Goal: Task Accomplishment & Management: Use online tool/utility

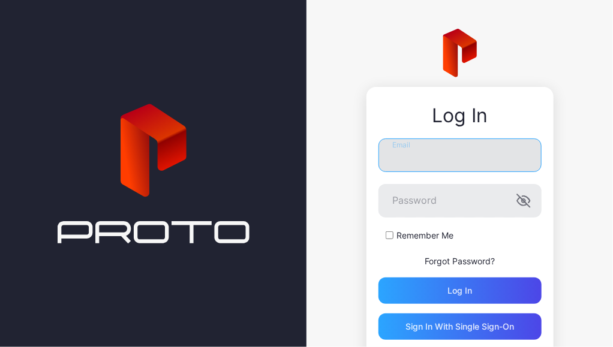
click at [407, 163] on input "Email" at bounding box center [459, 156] width 163 height 34
type input "**********"
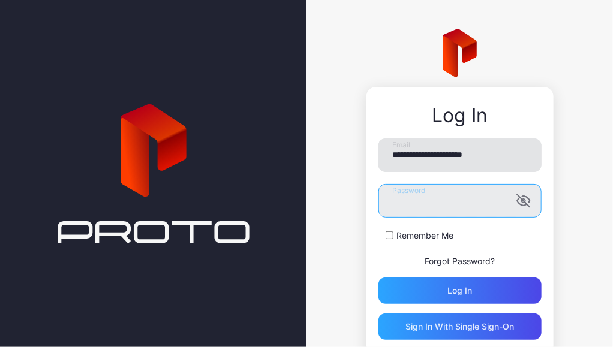
click at [378, 278] on button "Log in" at bounding box center [459, 291] width 163 height 26
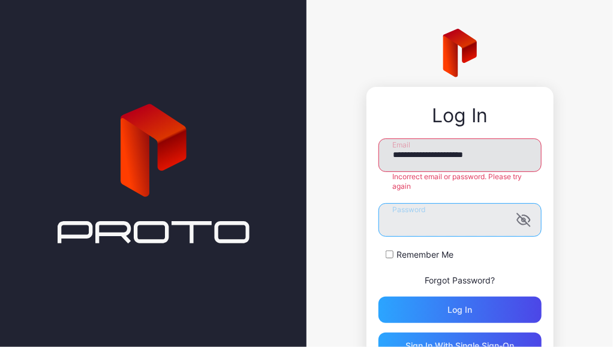
click at [378, 297] on button "Log in" at bounding box center [459, 310] width 163 height 26
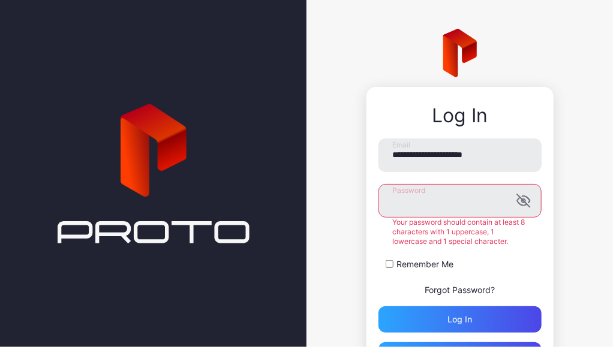
click at [429, 289] on link "Forgot Password?" at bounding box center [460, 290] width 70 height 10
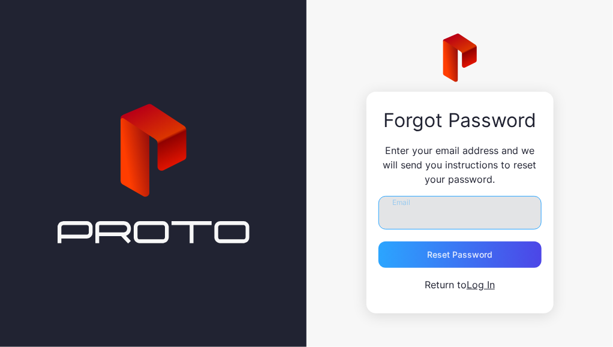
click at [454, 215] on input "Email" at bounding box center [459, 213] width 163 height 34
type input "**********"
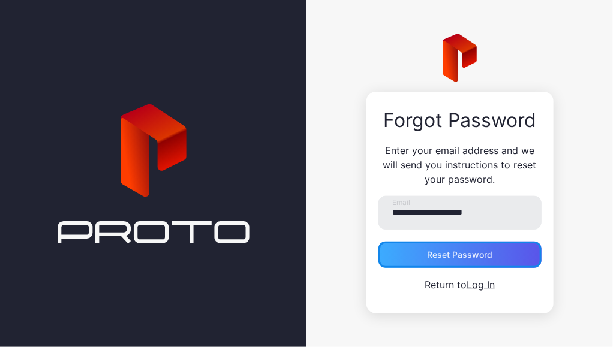
click at [423, 249] on div "Reset Password" at bounding box center [459, 255] width 163 height 26
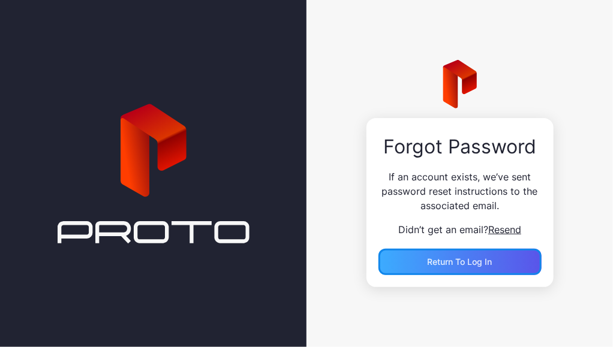
click at [452, 258] on span "Return to Log In" at bounding box center [460, 262] width 65 height 10
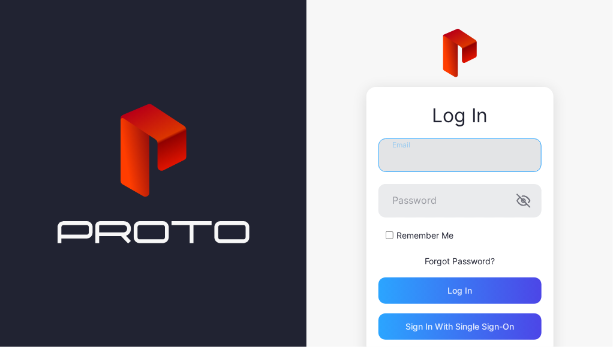
click at [426, 158] on input "Email" at bounding box center [459, 156] width 163 height 34
type input "**********"
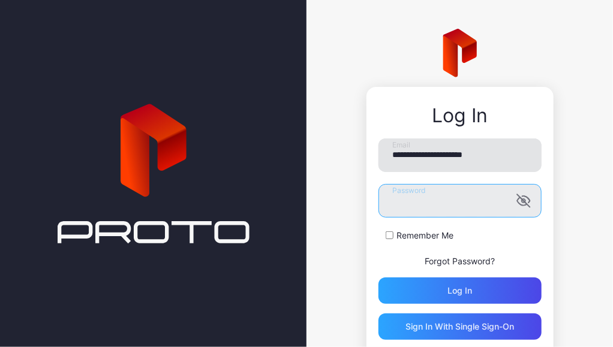
click at [378, 278] on button "Log in" at bounding box center [459, 291] width 163 height 26
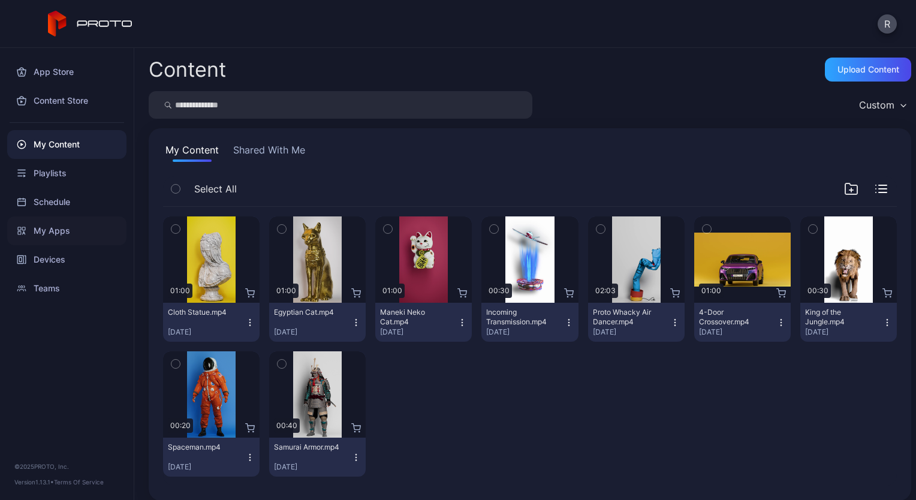
click at [77, 228] on div "My Apps" at bounding box center [66, 230] width 119 height 29
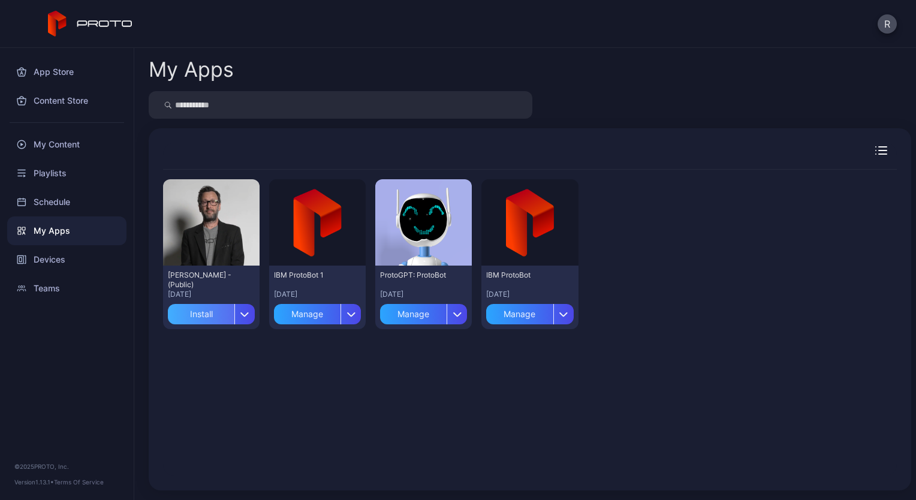
click at [208, 314] on div "Install" at bounding box center [201, 314] width 67 height 20
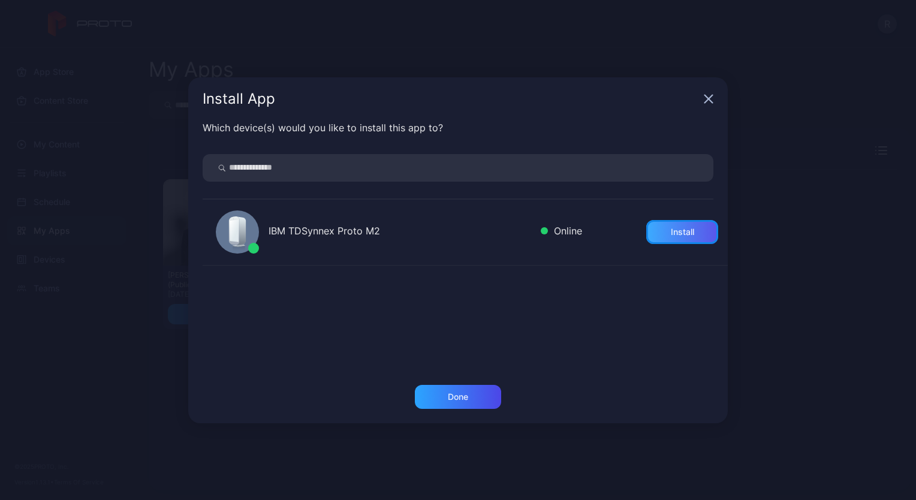
click at [612, 233] on div "Install" at bounding box center [682, 232] width 23 height 10
click at [455, 347] on div "Done" at bounding box center [458, 397] width 20 height 10
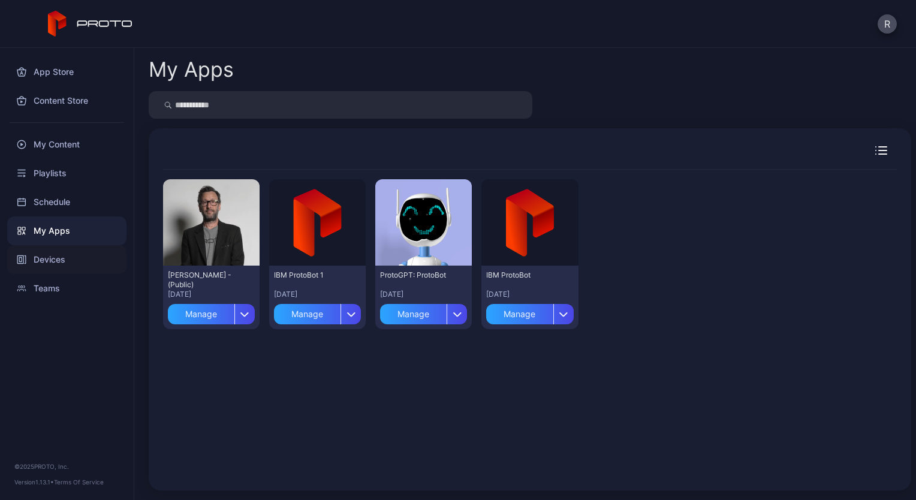
click at [77, 257] on div "Devices" at bounding box center [66, 259] width 119 height 29
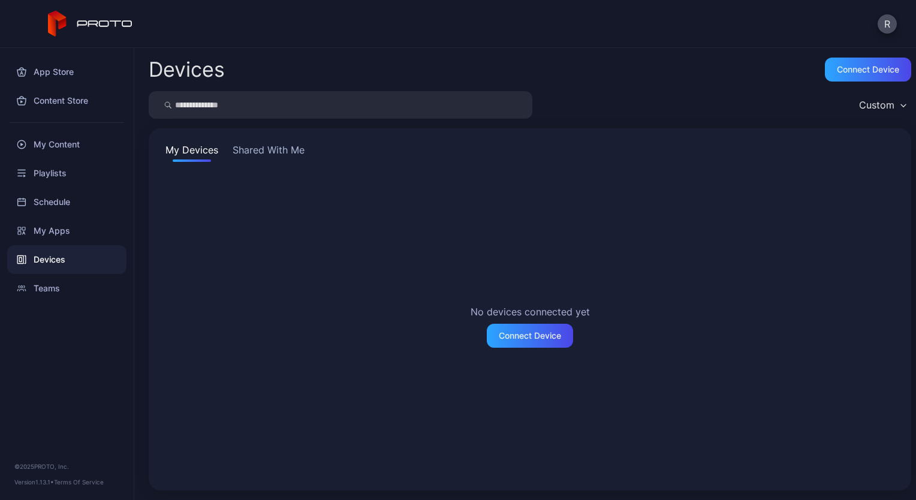
click at [264, 148] on button "Shared With Me" at bounding box center [268, 152] width 77 height 19
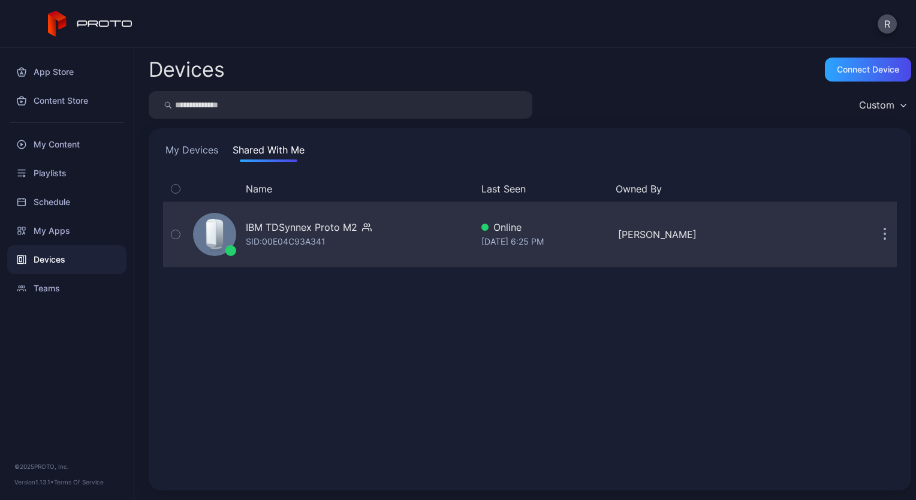
click at [377, 239] on div "IBM TDSynnex Proto M2 SID: 00E04C93A341" at bounding box center [330, 234] width 284 height 60
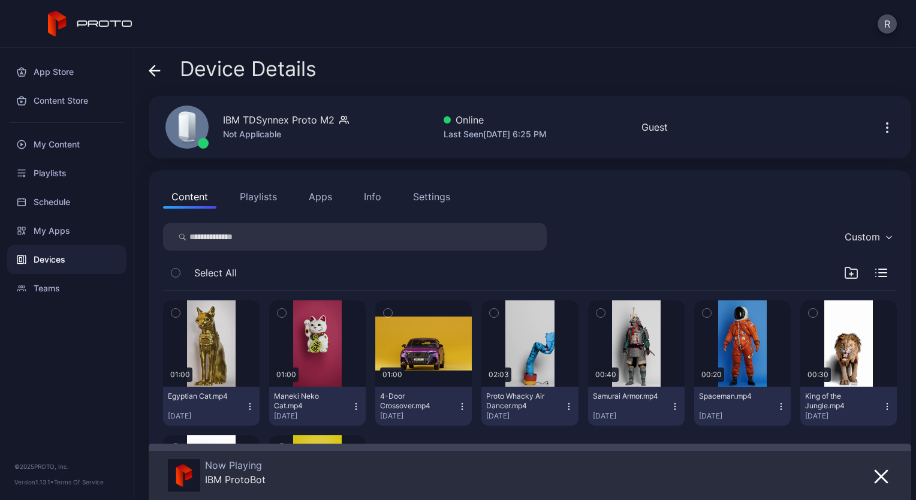
click at [314, 193] on button "Apps" at bounding box center [320, 197] width 40 height 24
